Goal: Task Accomplishment & Management: Use online tool/utility

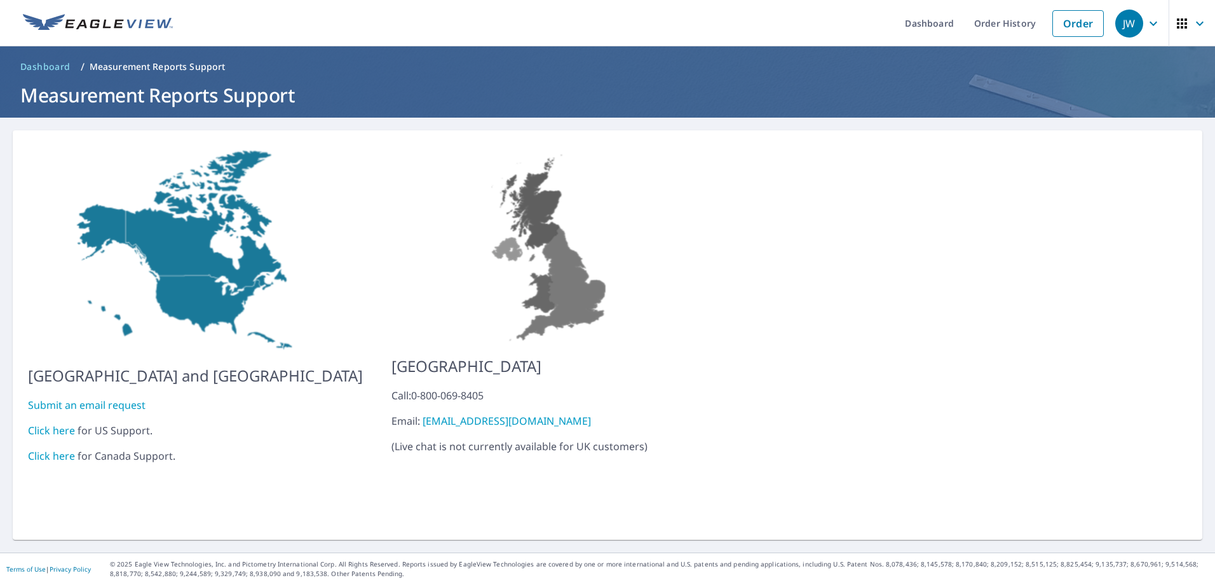
drag, startPoint x: 0, startPoint y: 0, endPoint x: 1133, endPoint y: 29, distance: 1133.4
click at [1065, 19] on link "Order" at bounding box center [1077, 23] width 51 height 27
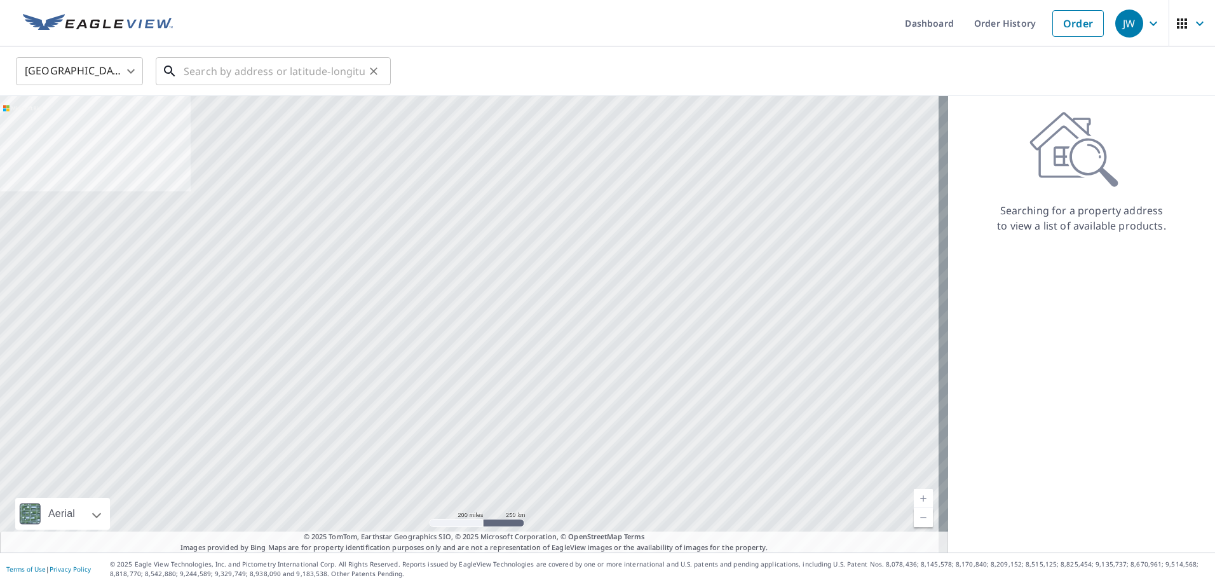
drag, startPoint x: 238, startPoint y: 78, endPoint x: 241, endPoint y: 71, distance: 7.7
click at [238, 78] on input "text" at bounding box center [274, 71] width 181 height 36
paste input "6275 HEMMINGWAY RD"
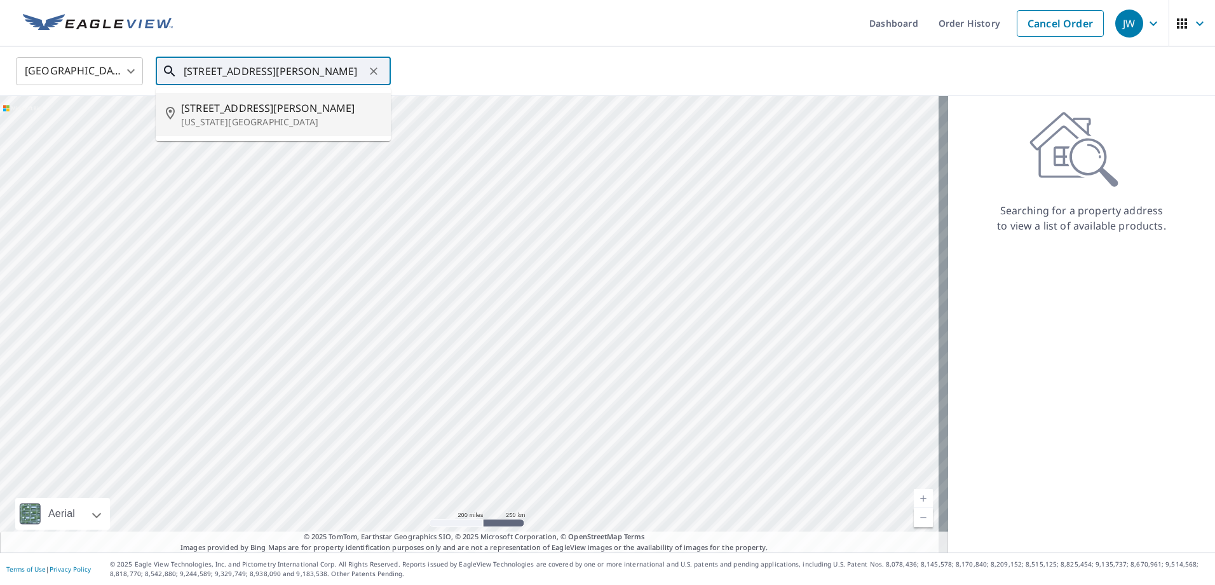
click at [236, 109] on span "[STREET_ADDRESS][PERSON_NAME]" at bounding box center [281, 107] width 200 height 15
type input "[STREET_ADDRESS][PERSON_NAME][US_STATE]"
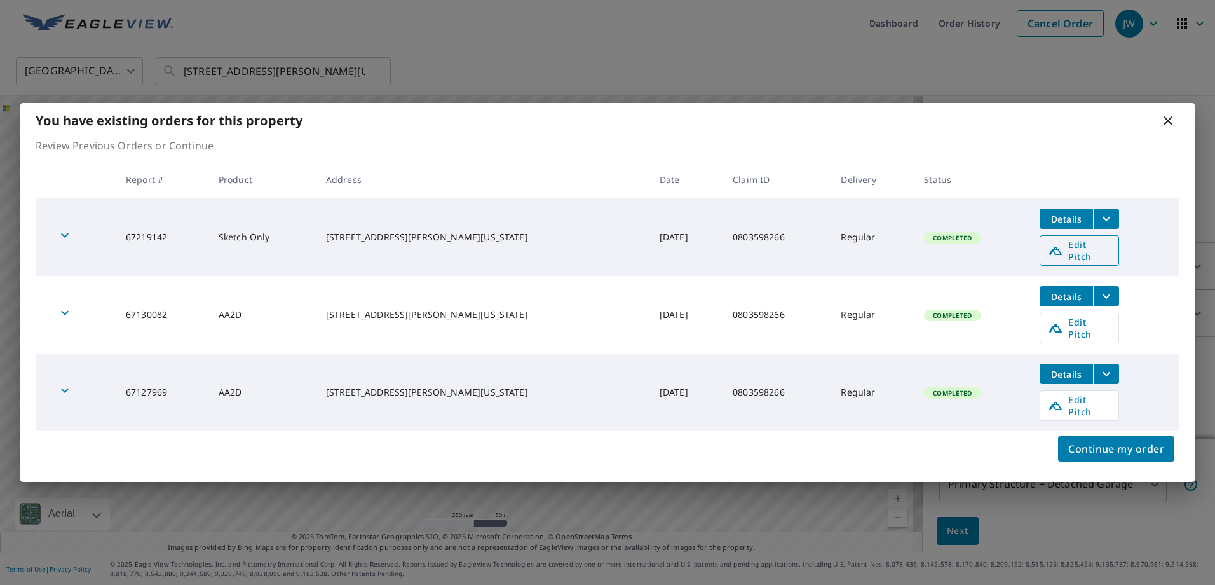
click at [1093, 262] on span "Edit Pitch" at bounding box center [1079, 250] width 63 height 24
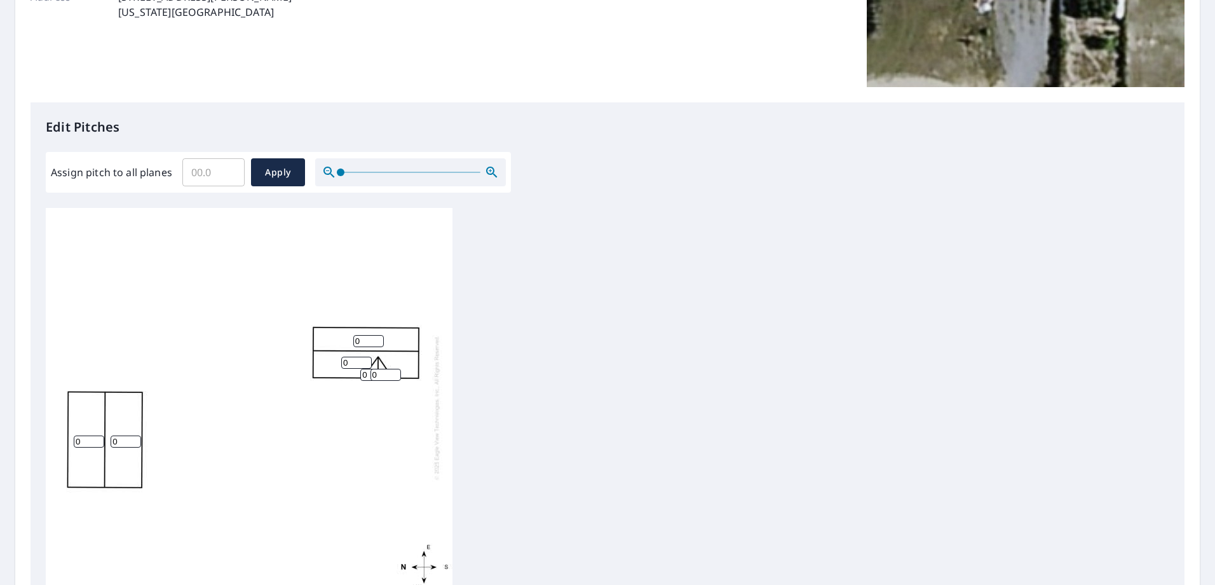
scroll to position [254, 0]
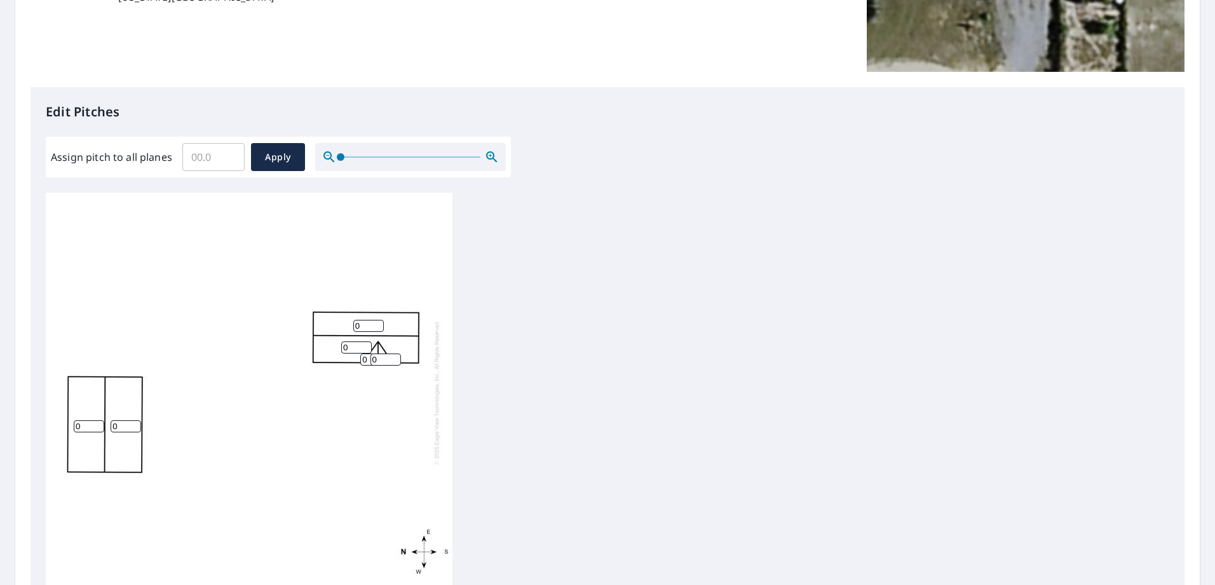
drag, startPoint x: 367, startPoint y: 325, endPoint x: 327, endPoint y: 329, distance: 39.6
click at [327, 329] on div "0 0 0 0 0 0" at bounding box center [249, 392] width 407 height 399
type input "3"
drag, startPoint x: 356, startPoint y: 346, endPoint x: 334, endPoint y: 348, distance: 22.3
click at [334, 348] on div "0 0 0 3 0 0" at bounding box center [249, 392] width 407 height 399
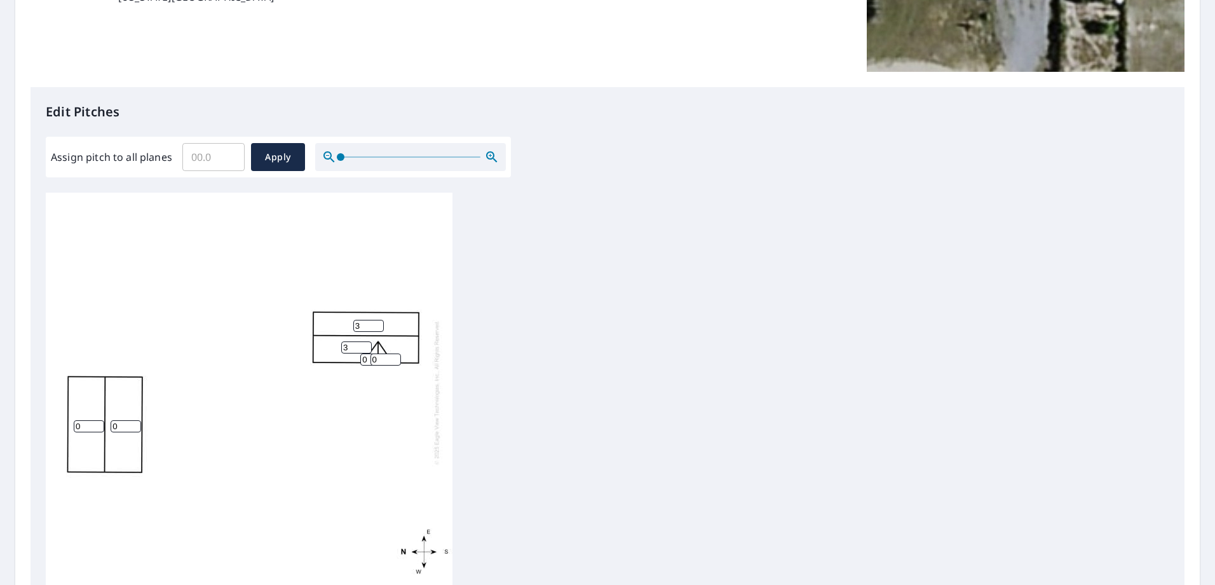
type input "3"
drag, startPoint x: 369, startPoint y: 361, endPoint x: 356, endPoint y: 361, distance: 12.7
click at [356, 361] on div "0 0 3 3 0 0" at bounding box center [249, 392] width 407 height 399
type input "3"
drag, startPoint x: 386, startPoint y: 359, endPoint x: 354, endPoint y: 359, distance: 31.8
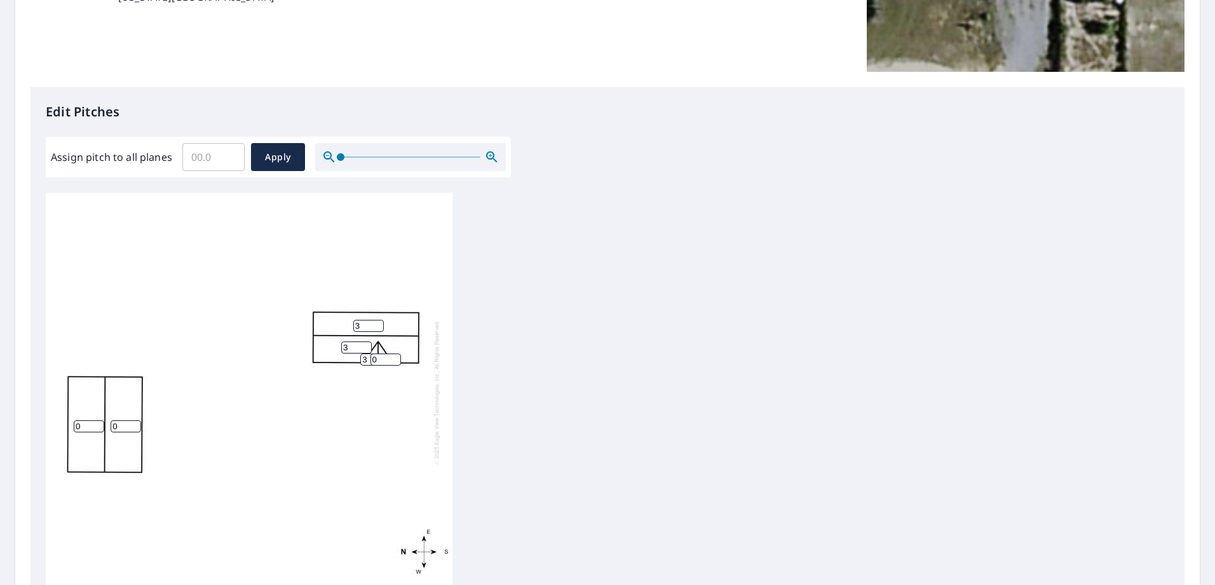
click at [354, 359] on div "0 0 3 3 3 0" at bounding box center [249, 392] width 407 height 399
type input "3"
drag, startPoint x: 91, startPoint y: 424, endPoint x: 73, endPoint y: 425, distance: 17.8
click at [73, 425] on div "0 0 3 3 3 3" at bounding box center [249, 392] width 407 height 399
type input "1"
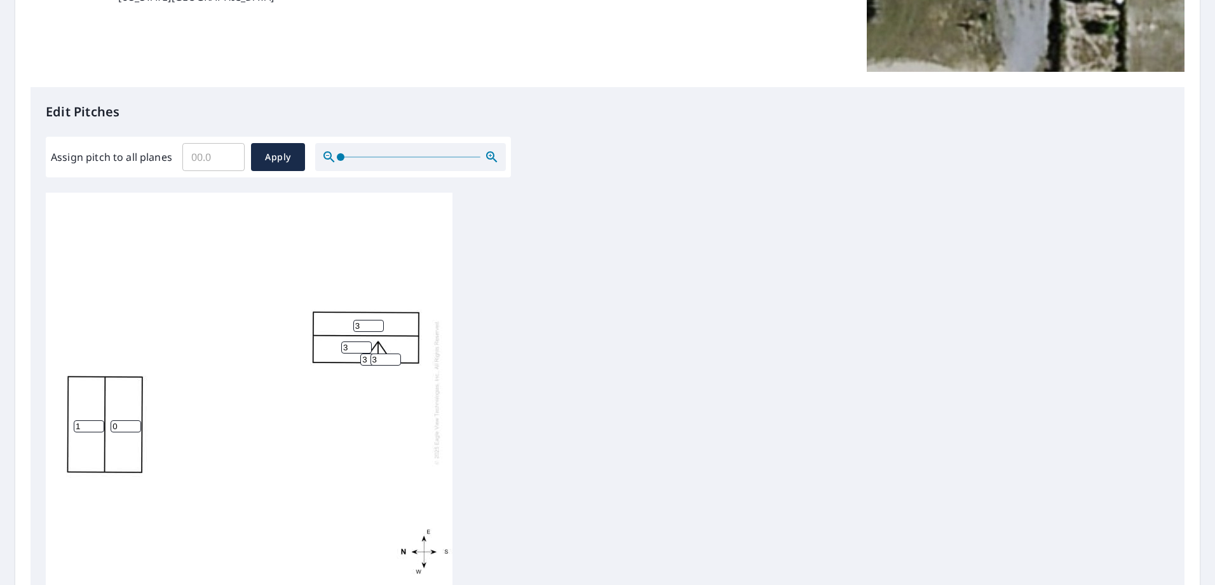
drag, startPoint x: 125, startPoint y: 425, endPoint x: 102, endPoint y: 426, distance: 22.9
click at [102, 426] on div "0 1 3 3 3 3" at bounding box center [249, 392] width 407 height 399
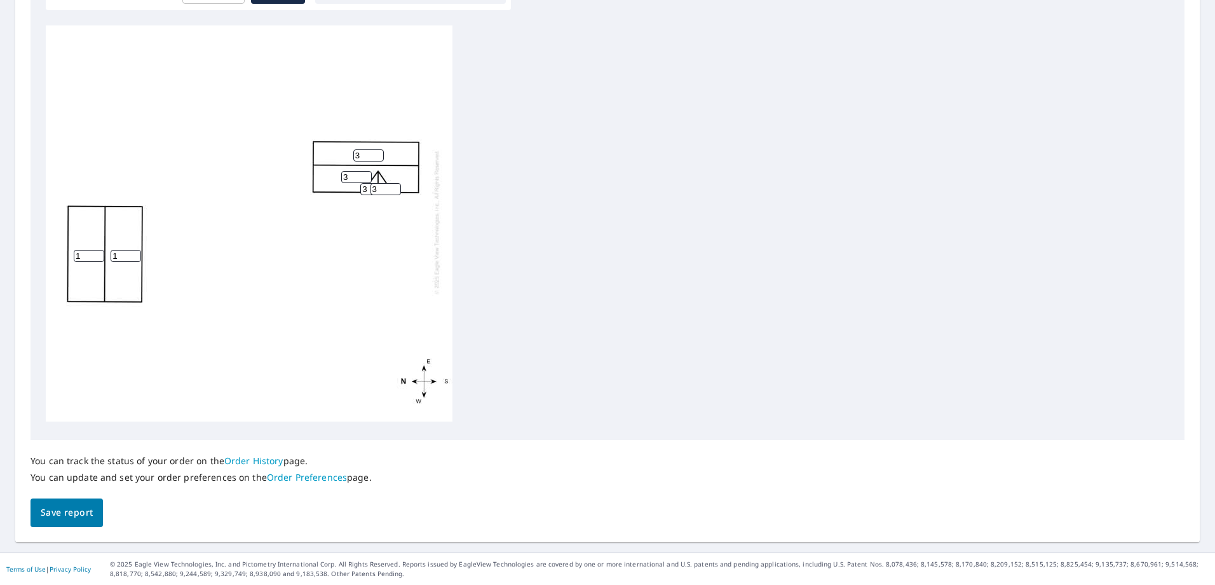
type input "1"
click at [85, 515] on span "Save report" at bounding box center [67, 513] width 52 height 16
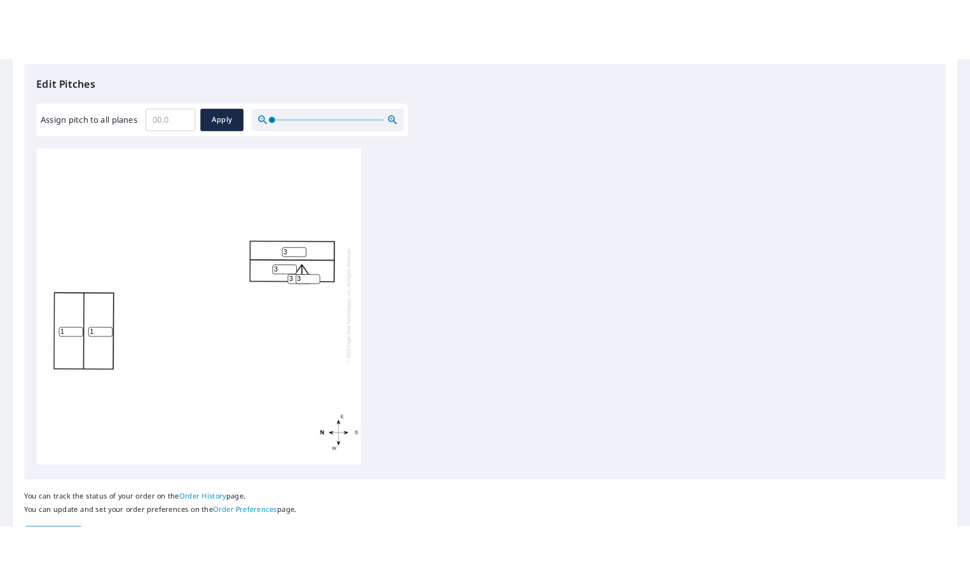
scroll to position [0, 0]
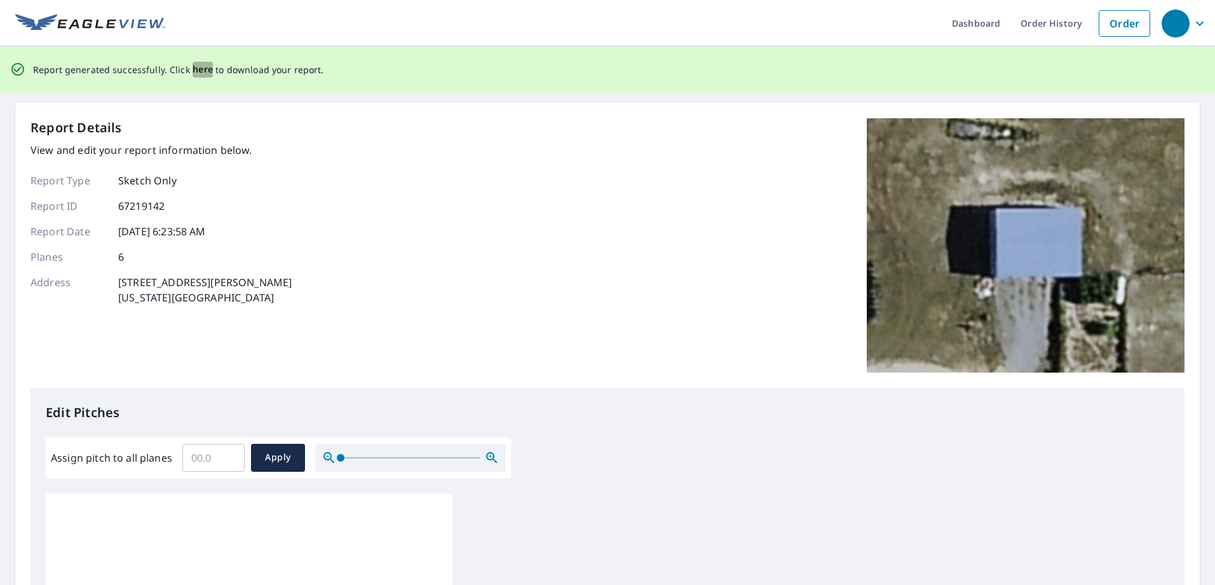
click at [200, 67] on span "here" at bounding box center [203, 70] width 21 height 16
